Goal: Use online tool/utility

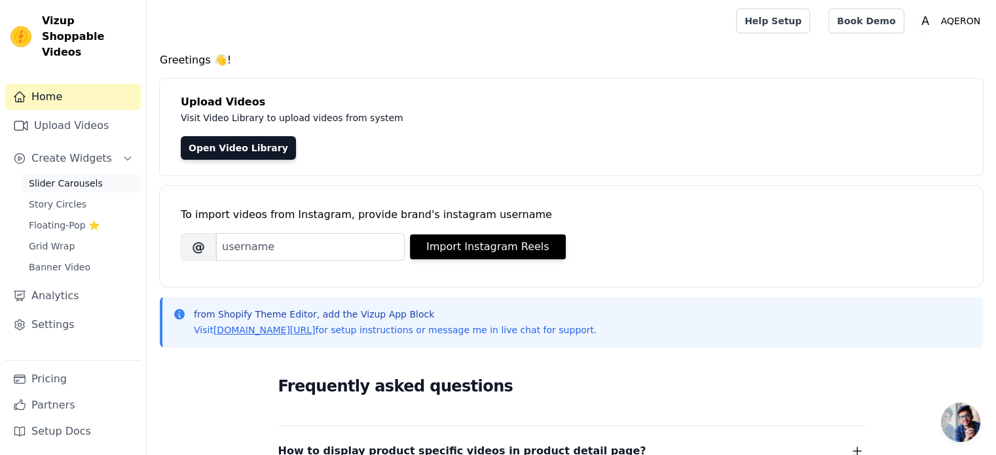
click at [67, 177] on span "Slider Carousels" at bounding box center [66, 183] width 74 height 13
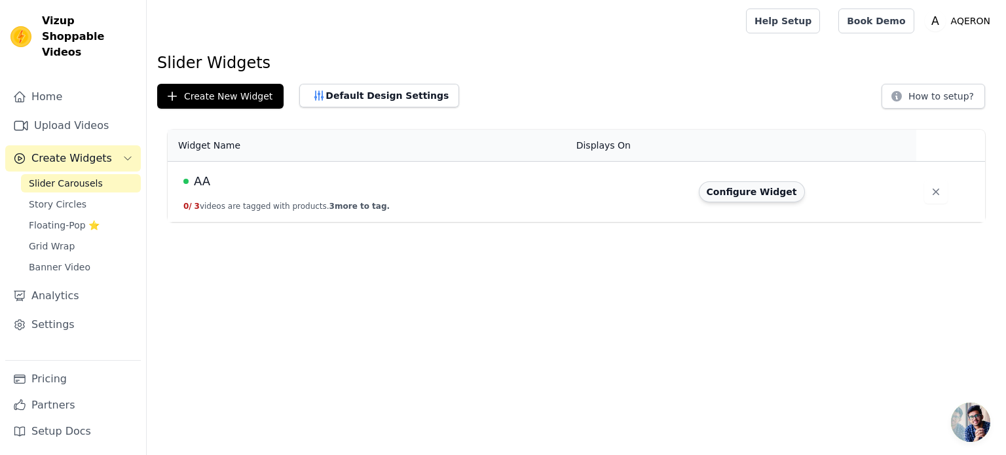
click at [717, 194] on button "Configure Widget" at bounding box center [752, 191] width 106 height 21
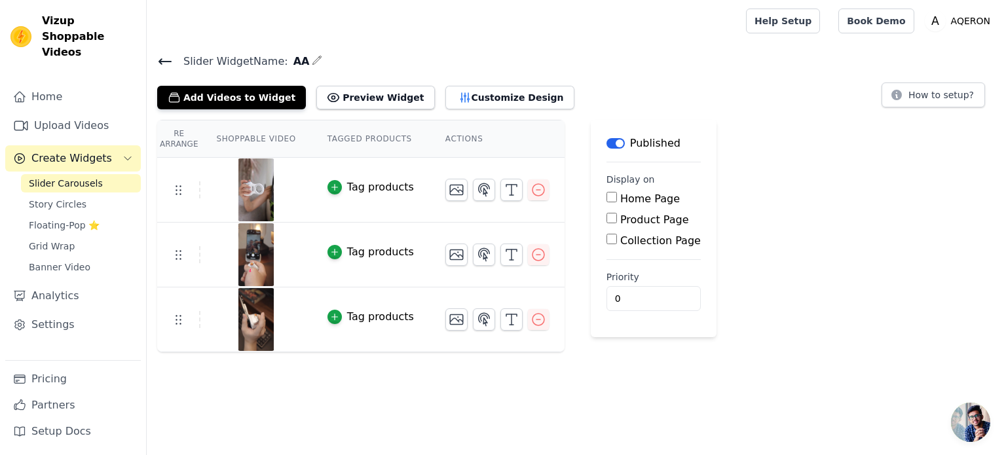
click at [168, 63] on icon at bounding box center [165, 62] width 16 height 16
